Goal: Task Accomplishment & Management: Use online tool/utility

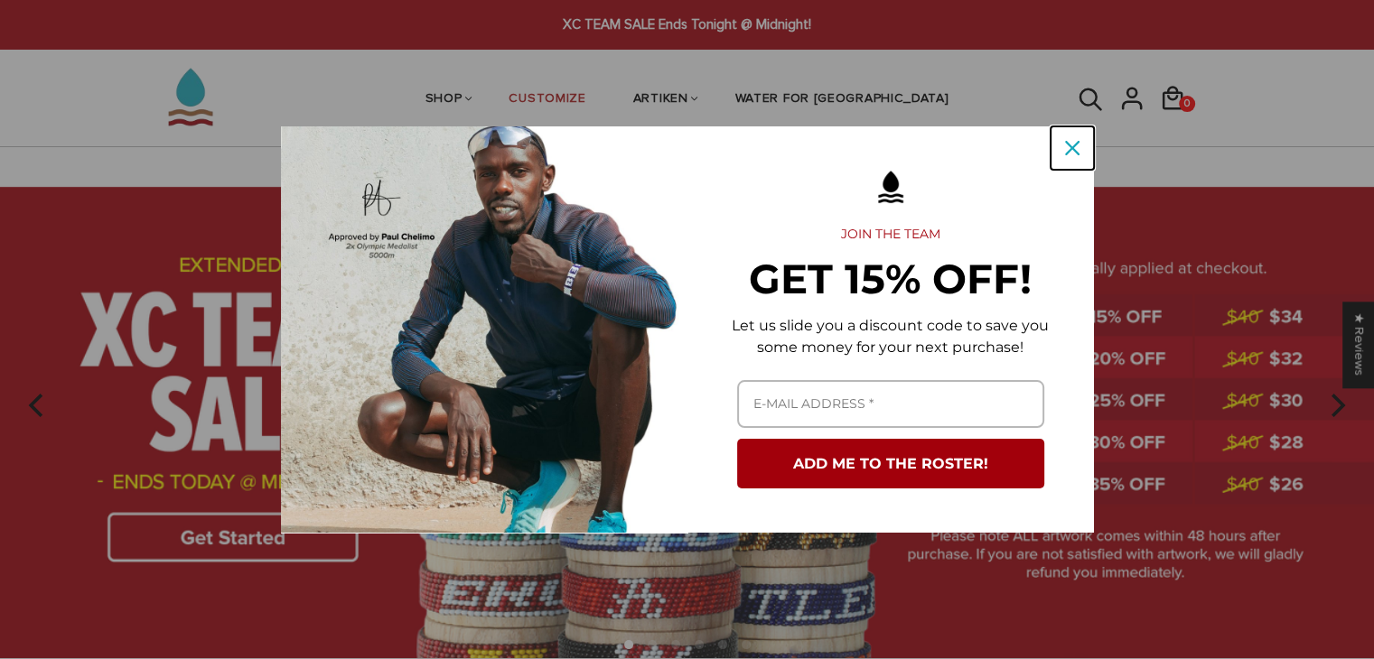
click at [1073, 153] on icon "close icon" at bounding box center [1072, 148] width 14 height 14
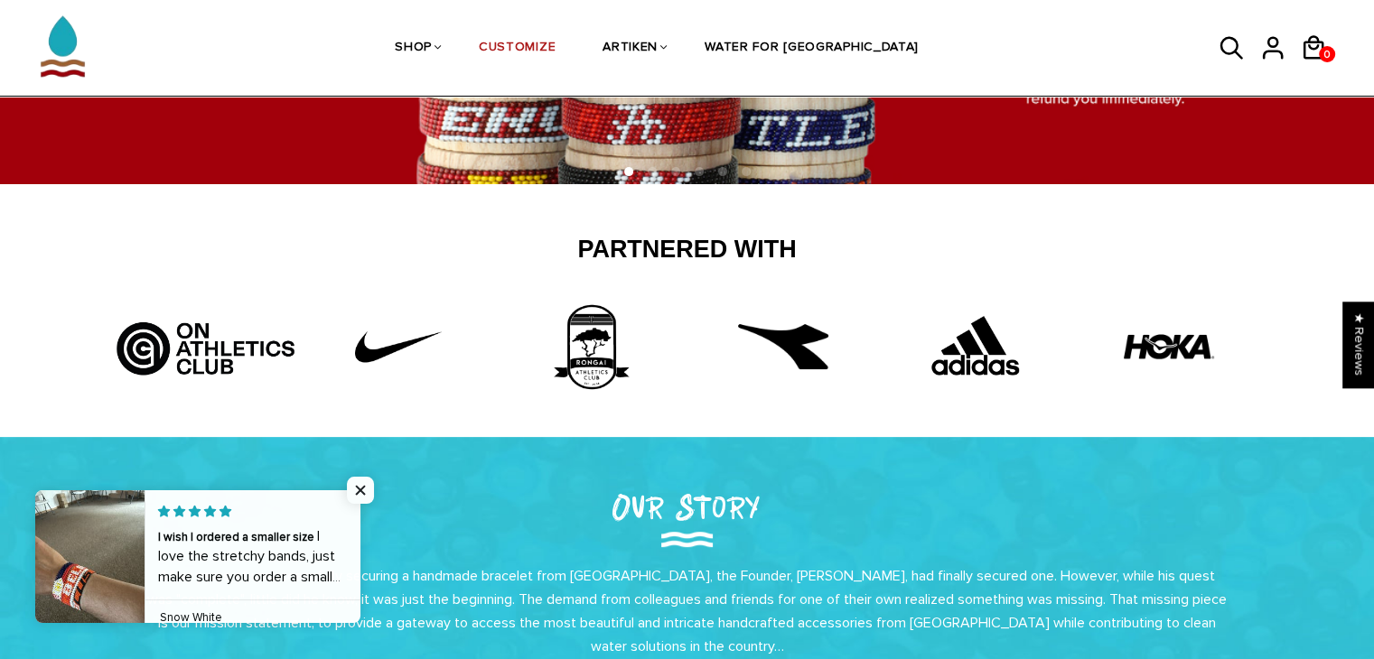
scroll to position [768, 0]
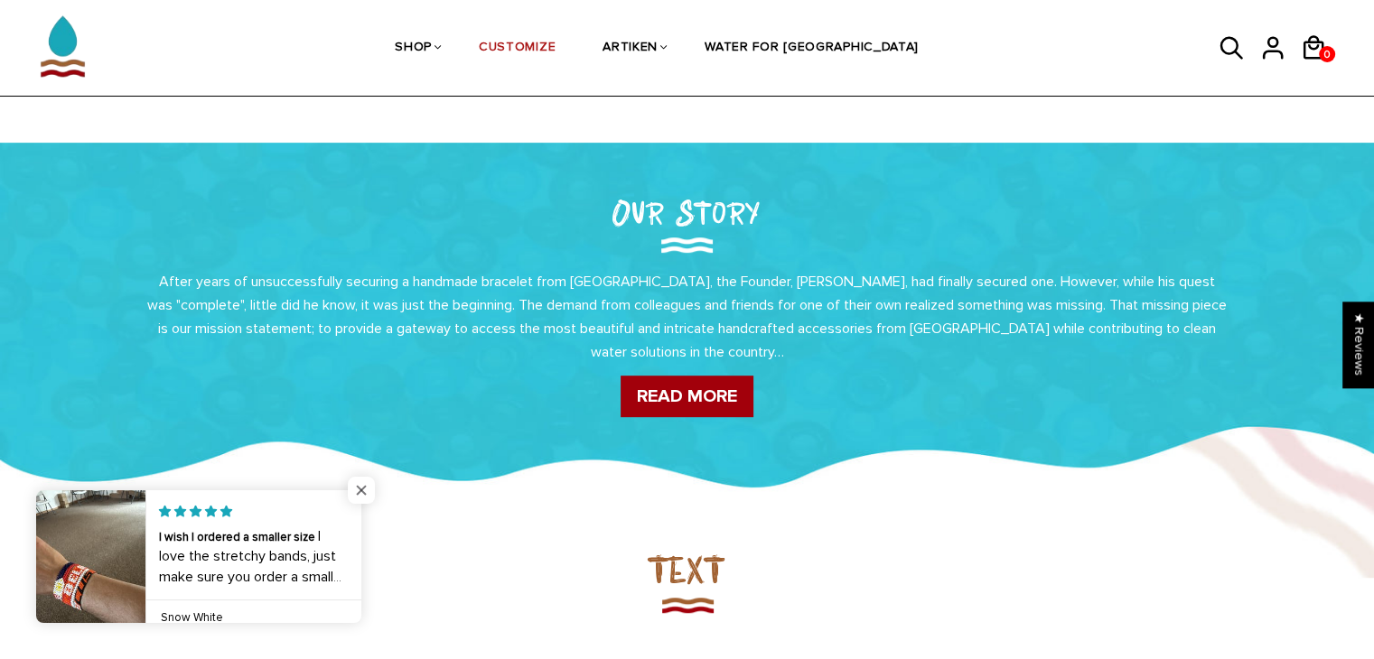
click at [350, 490] on span "Close popup widget" at bounding box center [361, 490] width 27 height 27
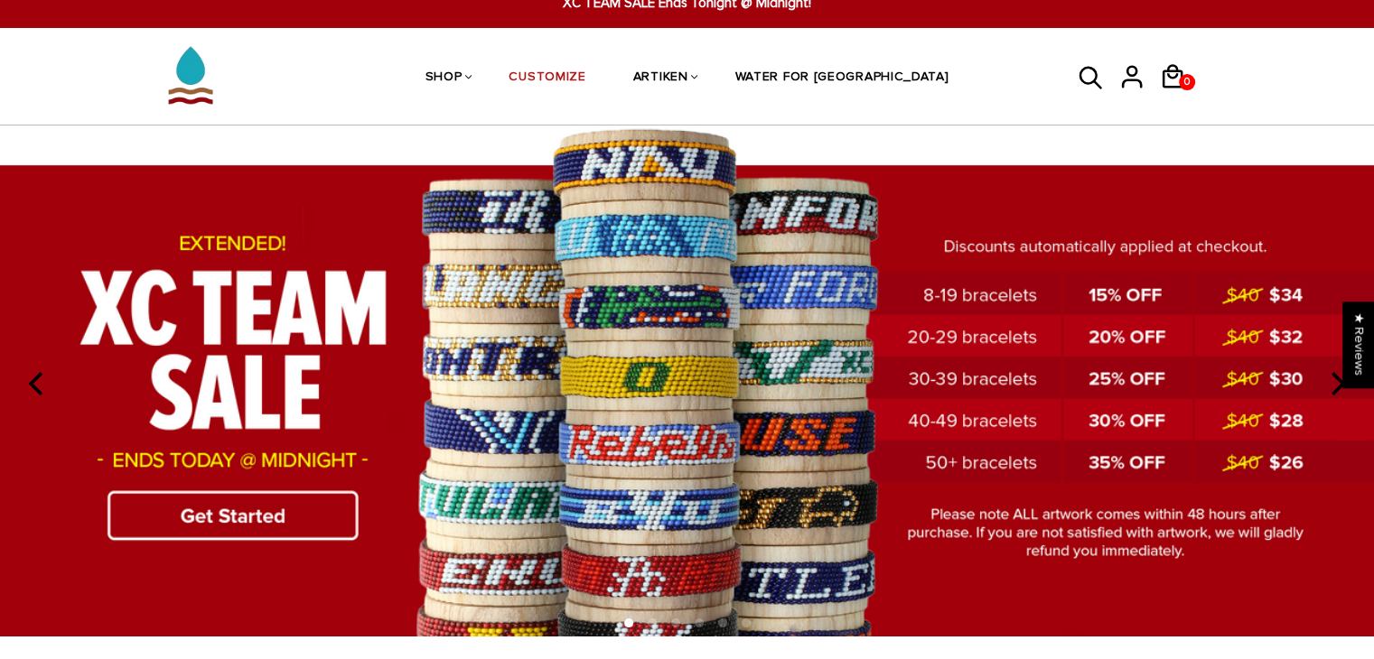
scroll to position [0, 0]
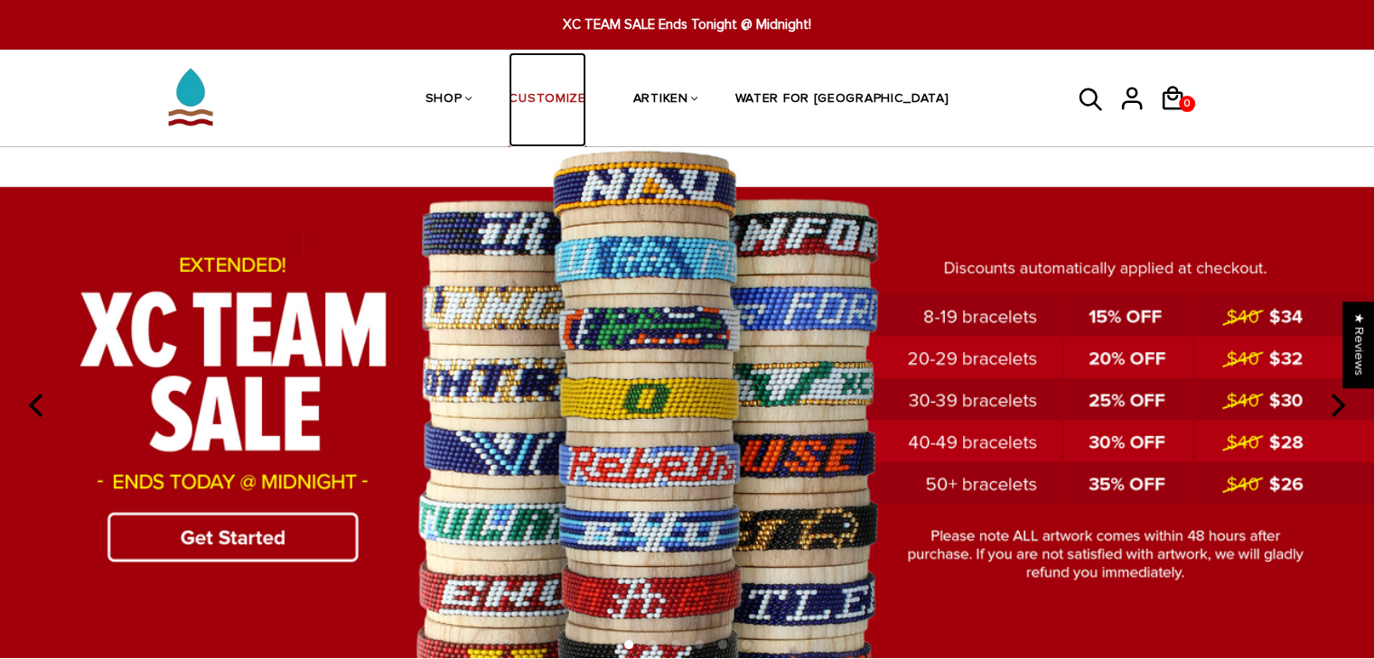
click at [585, 98] on link "CUSTOMIZE" at bounding box center [547, 100] width 77 height 96
